Goal: Information Seeking & Learning: Learn about a topic

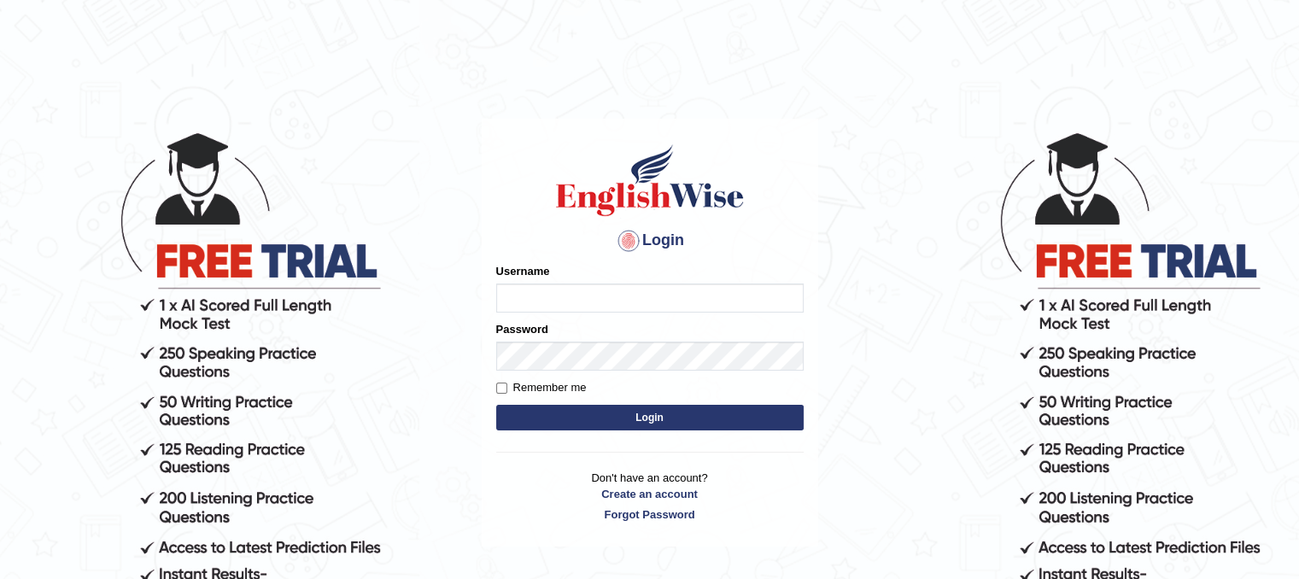
type input "PunamRijal"
click at [598, 421] on button "Login" at bounding box center [650, 418] width 308 height 26
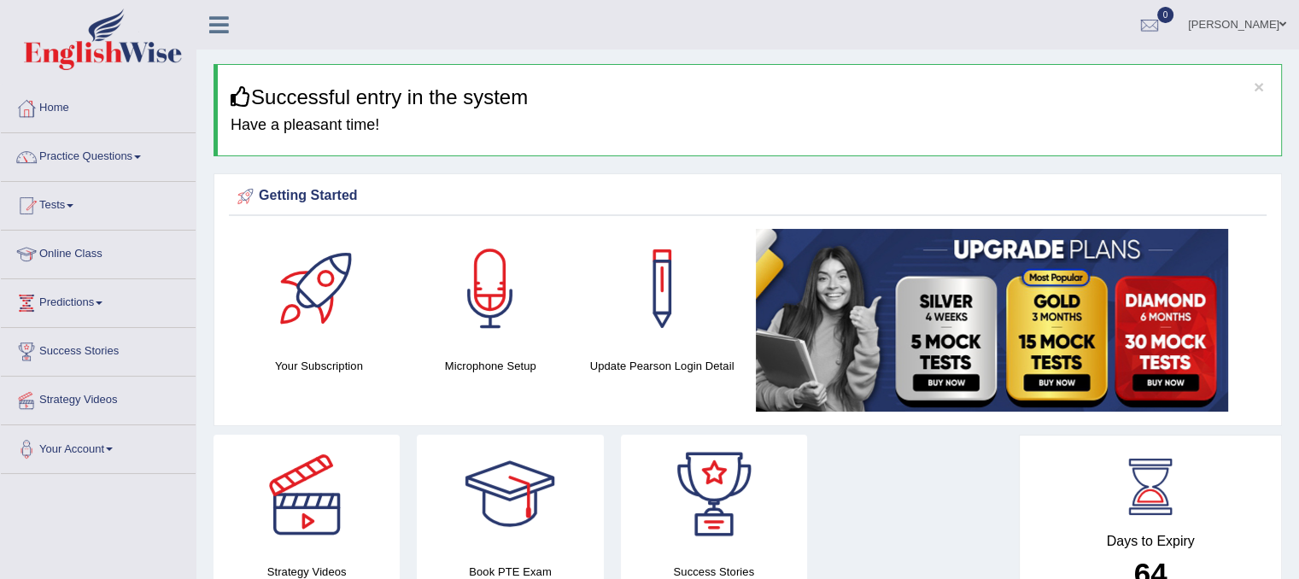
drag, startPoint x: 1290, startPoint y: 124, endPoint x: 1303, endPoint y: 288, distance: 164.5
click at [1298, 288] on html "Toggle navigation Home Practice Questions Speaking Practice Read Aloud Repeat S…" at bounding box center [649, 289] width 1299 height 579
click at [139, 157] on link "Practice Questions" at bounding box center [98, 154] width 195 height 43
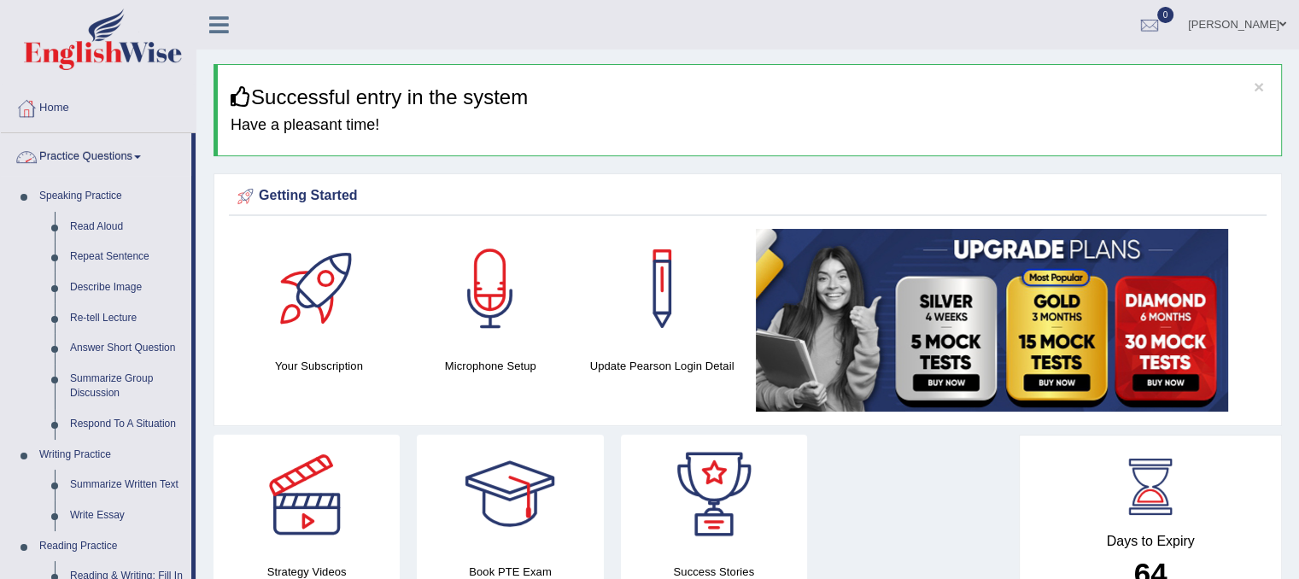
click at [144, 163] on link "Practice Questions" at bounding box center [96, 154] width 190 height 43
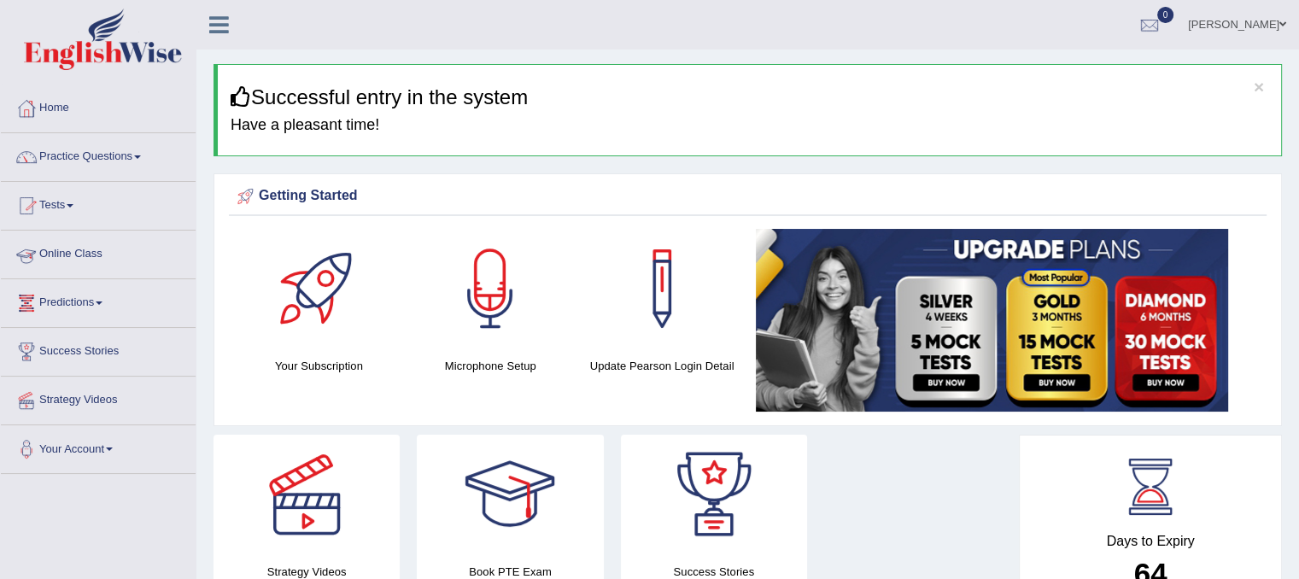
click at [99, 294] on link "Predictions" at bounding box center [98, 300] width 195 height 43
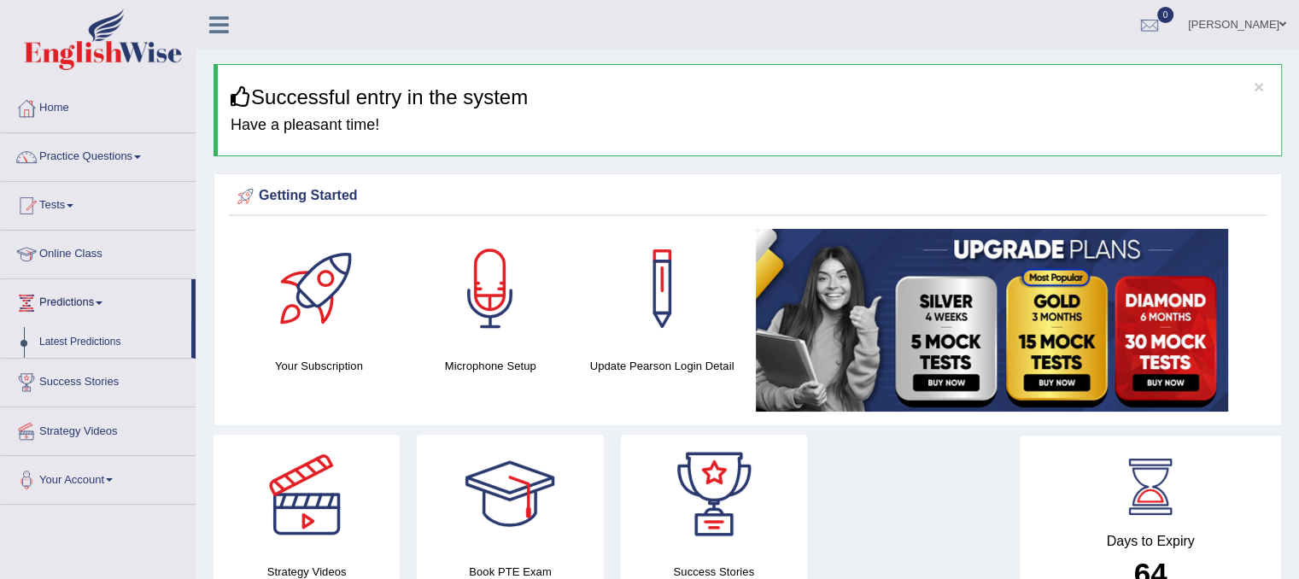
click at [90, 346] on link "Latest Predictions" at bounding box center [112, 342] width 160 height 31
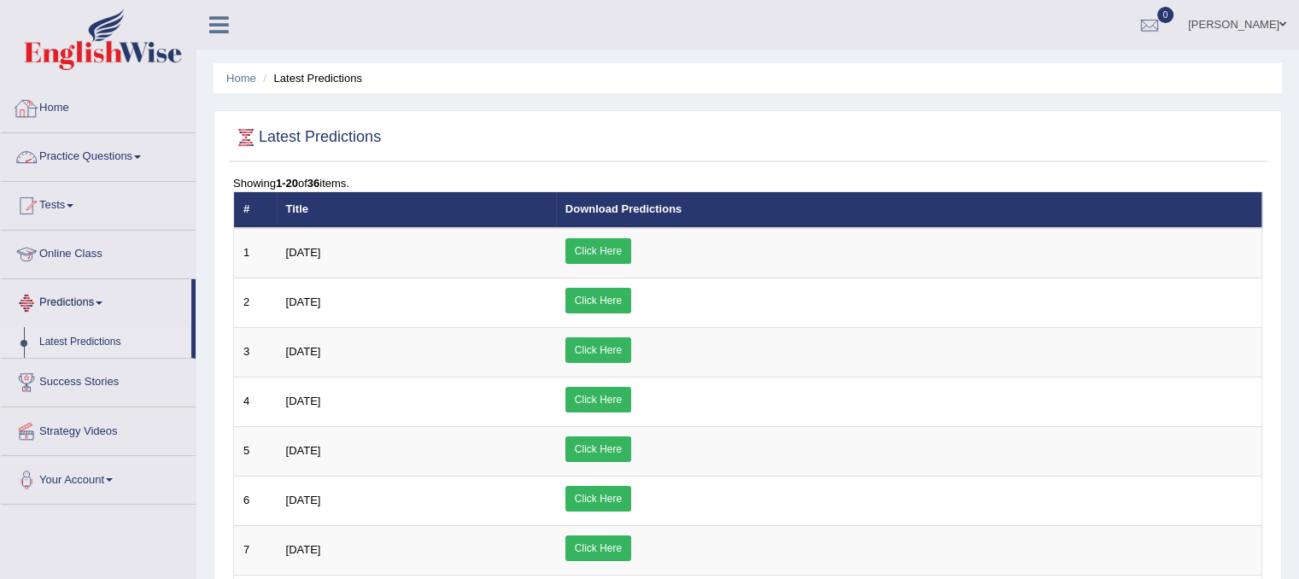
click at [44, 111] on link "Home" at bounding box center [98, 106] width 195 height 43
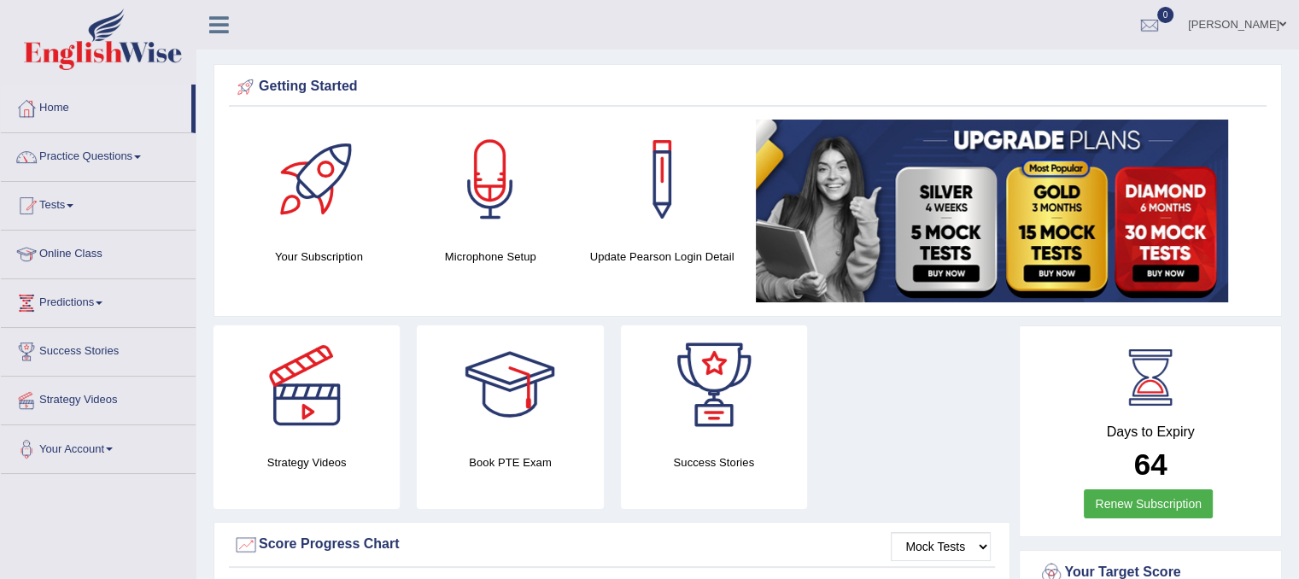
click at [45, 120] on link "Home" at bounding box center [96, 106] width 190 height 43
click at [68, 199] on link "Tests" at bounding box center [98, 203] width 195 height 43
